Goal: Task Accomplishment & Management: Use online tool/utility

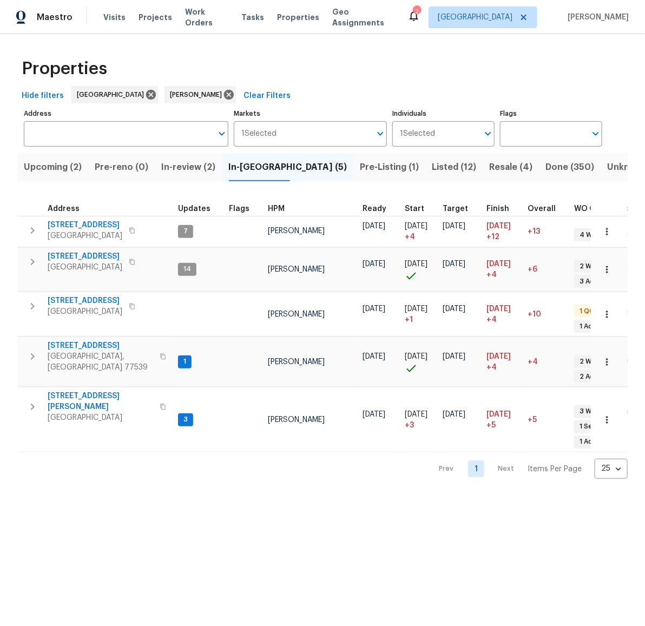
click at [432, 166] on span "Listed (12)" at bounding box center [454, 167] width 44 height 15
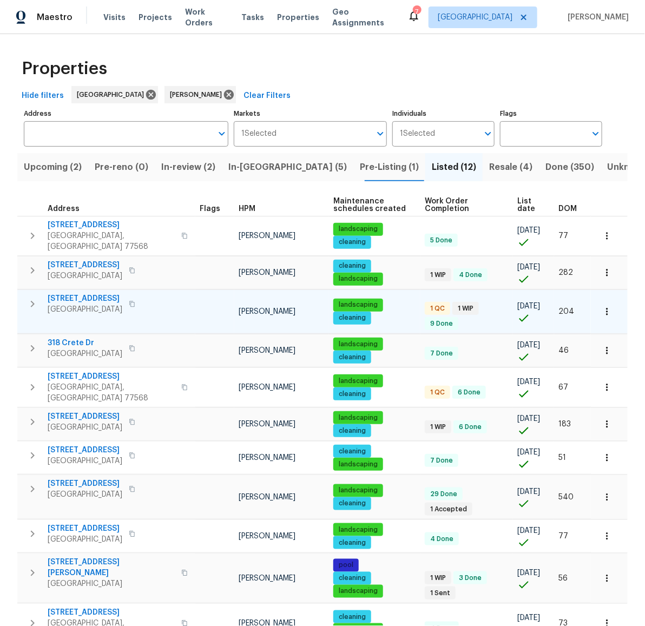
click at [77, 293] on span "[STREET_ADDRESS]" at bounding box center [85, 298] width 75 height 11
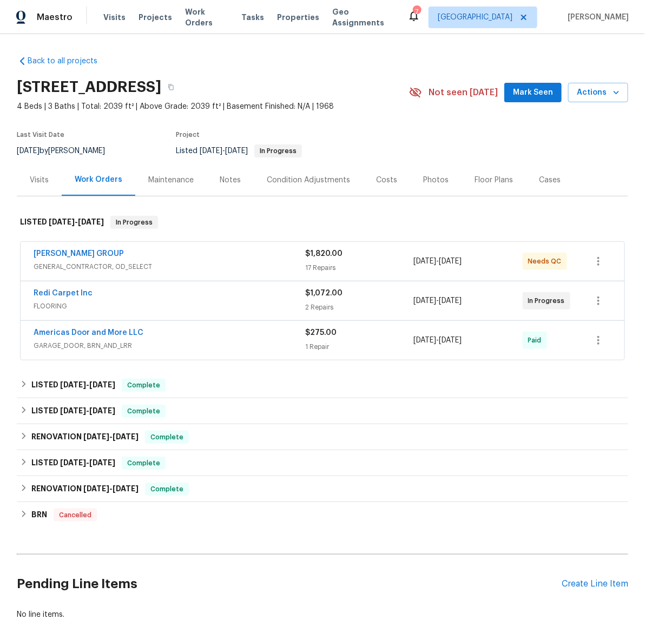
click at [84, 248] on span "BARAKEL VENZ GROUP" at bounding box center [79, 253] width 90 height 11
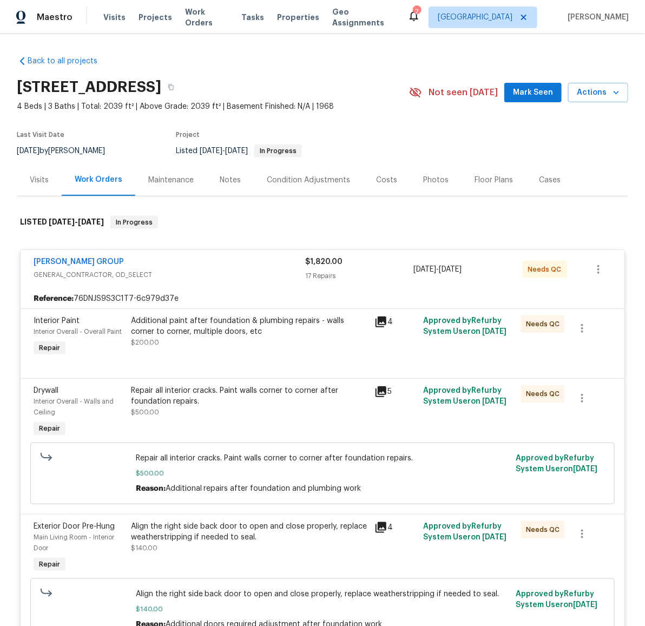
click at [204, 333] on div "Additional paint after foundation & plumbing repairs - walls corner to corner, …" at bounding box center [249, 326] width 237 height 22
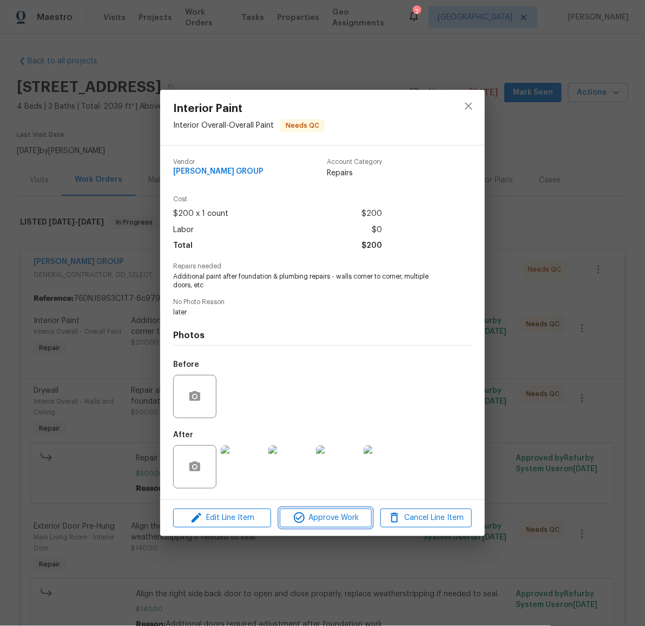
click at [336, 516] on span "Approve Work" at bounding box center [325, 518] width 85 height 14
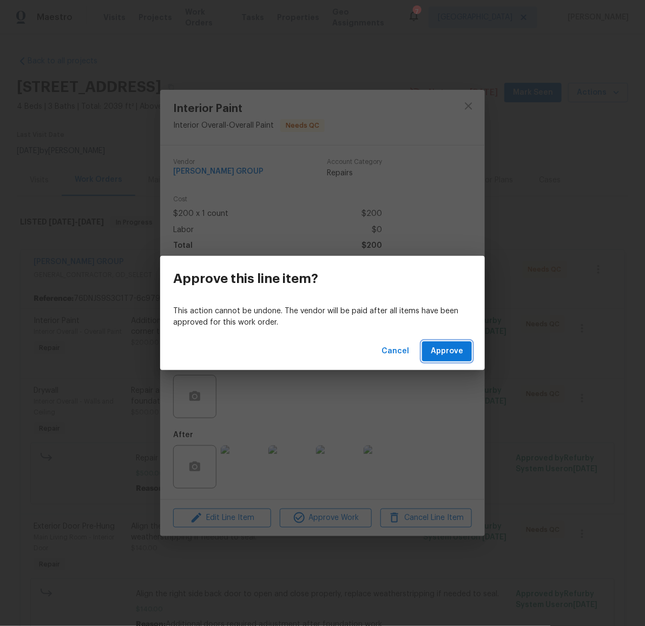
click at [450, 349] on span "Approve" at bounding box center [447, 352] width 32 height 14
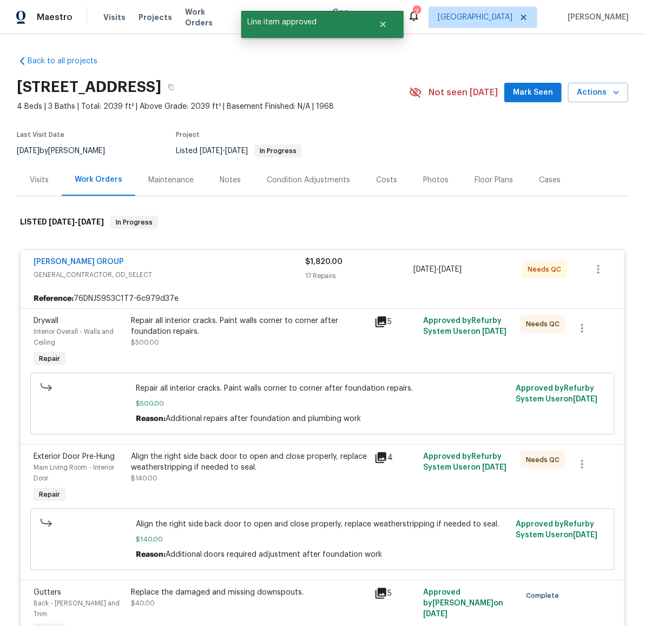
click at [220, 329] on div "Repair all interior cracks. Paint walls corner to corner after foundation repai…" at bounding box center [249, 326] width 237 height 22
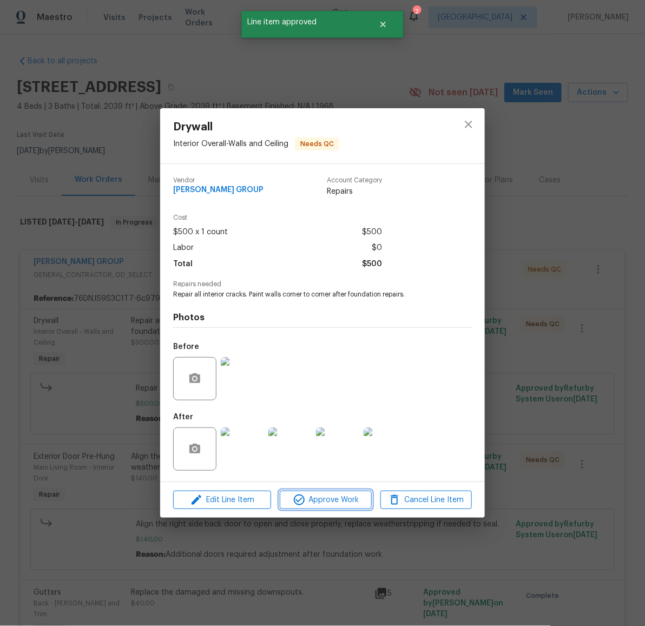
click at [329, 501] on span "Approve Work" at bounding box center [325, 500] width 85 height 14
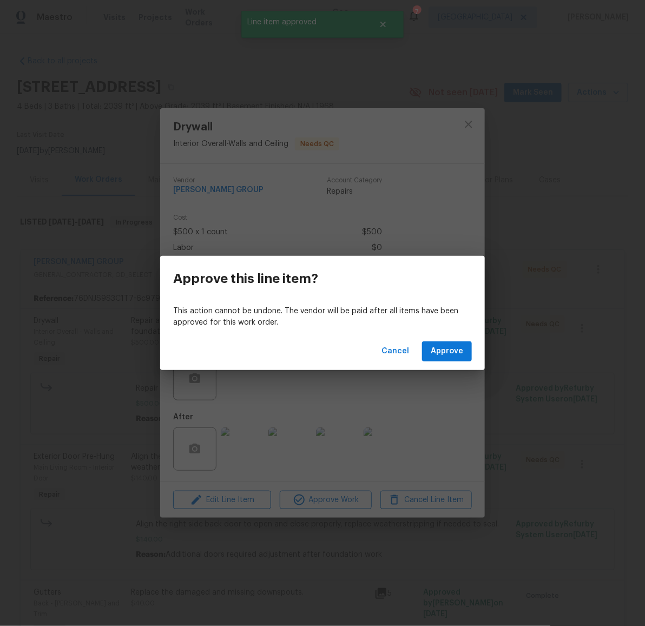
click at [459, 341] on div "Cancel Approve" at bounding box center [322, 351] width 325 height 37
click at [452, 346] on span "Approve" at bounding box center [447, 352] width 32 height 14
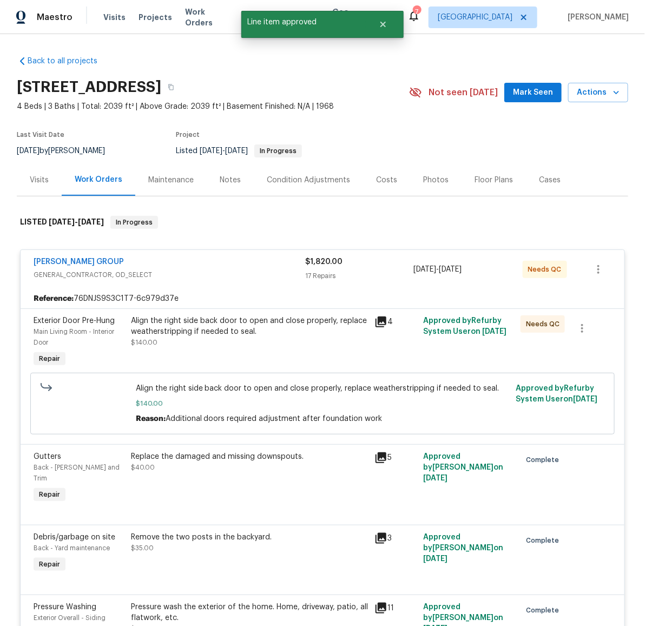
click at [242, 328] on div "Align the right side back door to open and close properly, replace weatherstrip…" at bounding box center [249, 326] width 237 height 22
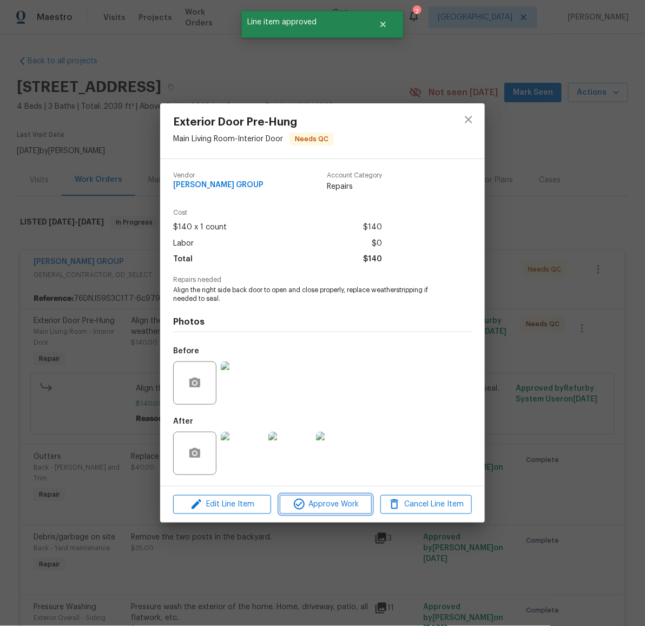
click at [332, 504] on span "Approve Work" at bounding box center [325, 505] width 85 height 14
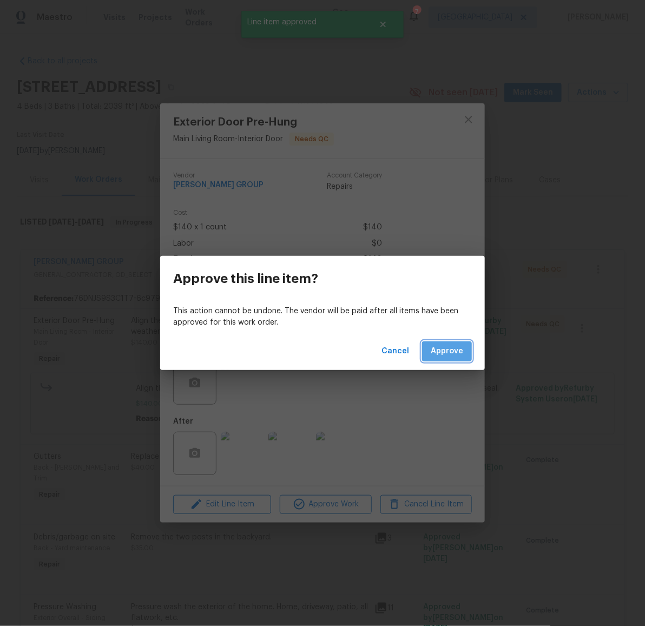
click at [451, 353] on span "Approve" at bounding box center [447, 352] width 32 height 14
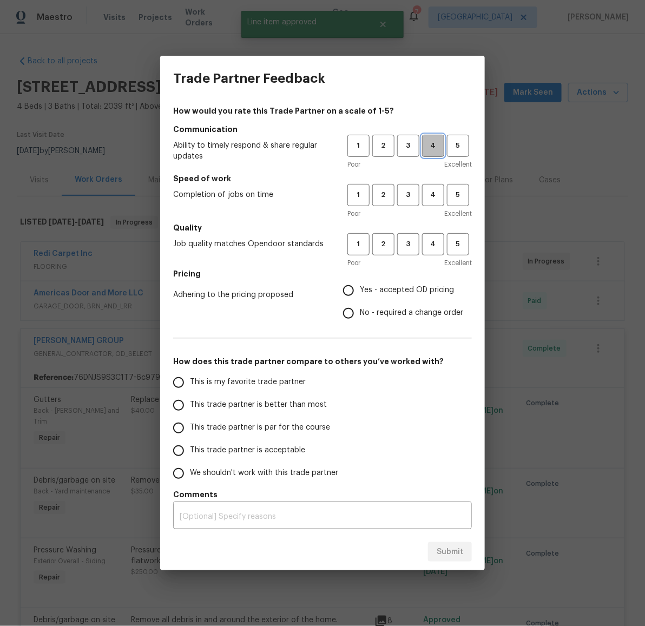
click at [437, 146] on span "4" at bounding box center [433, 146] width 20 height 12
click at [434, 190] on span "4" at bounding box center [433, 195] width 20 height 12
click at [431, 245] on span "4" at bounding box center [433, 244] width 20 height 12
click at [425, 291] on span "Yes - accepted OD pricing" at bounding box center [407, 290] width 94 height 11
click at [360, 291] on input "Yes - accepted OD pricing" at bounding box center [348, 290] width 23 height 23
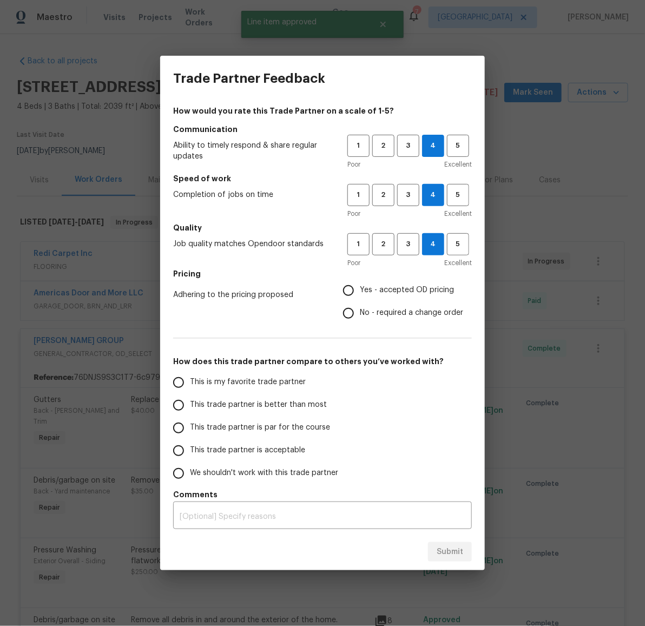
radio input "true"
click at [285, 383] on span "This is my favorite trade partner" at bounding box center [248, 382] width 116 height 11
click at [190, 383] on input "This is my favorite trade partner" at bounding box center [178, 382] width 23 height 23
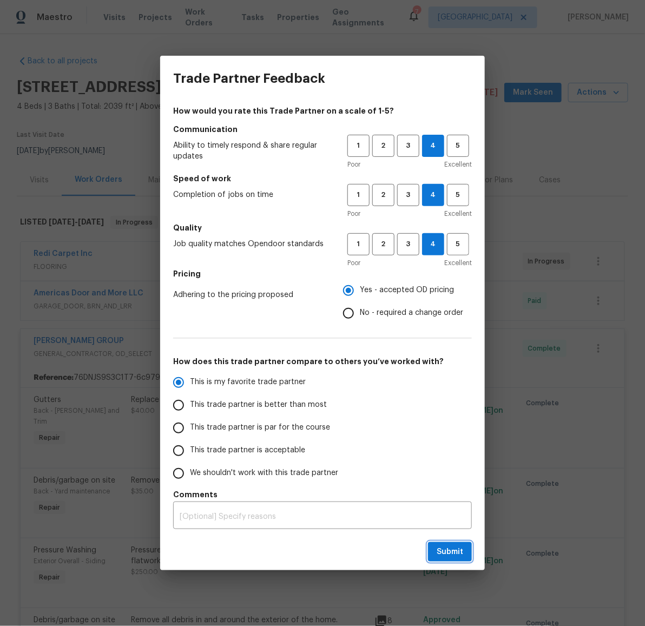
click at [440, 545] on span "Submit" at bounding box center [450, 552] width 27 height 14
radio input "true"
